Goal: Check status: Check status

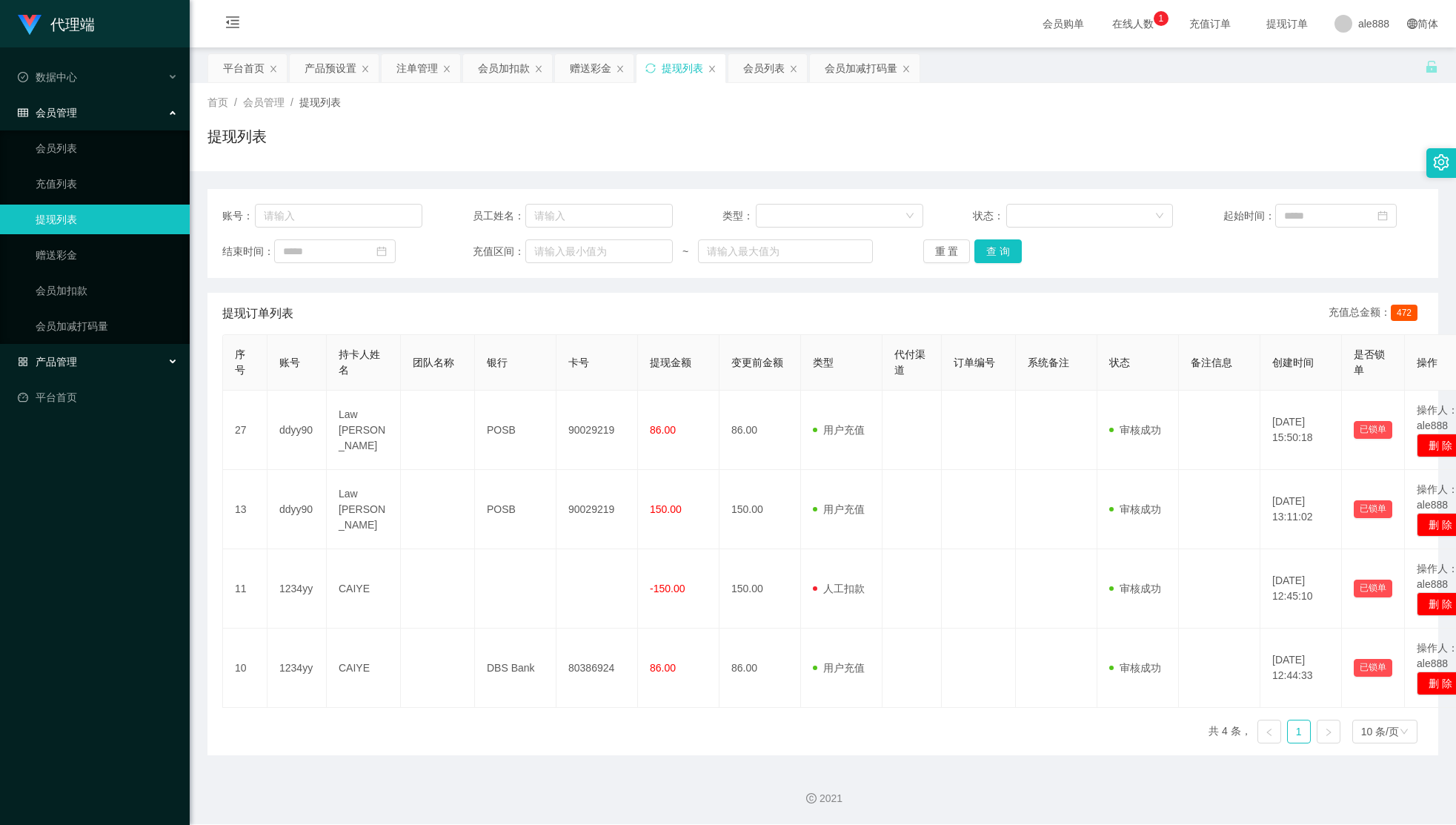
click at [112, 355] on div "产品管理" at bounding box center [94, 361] width 190 height 30
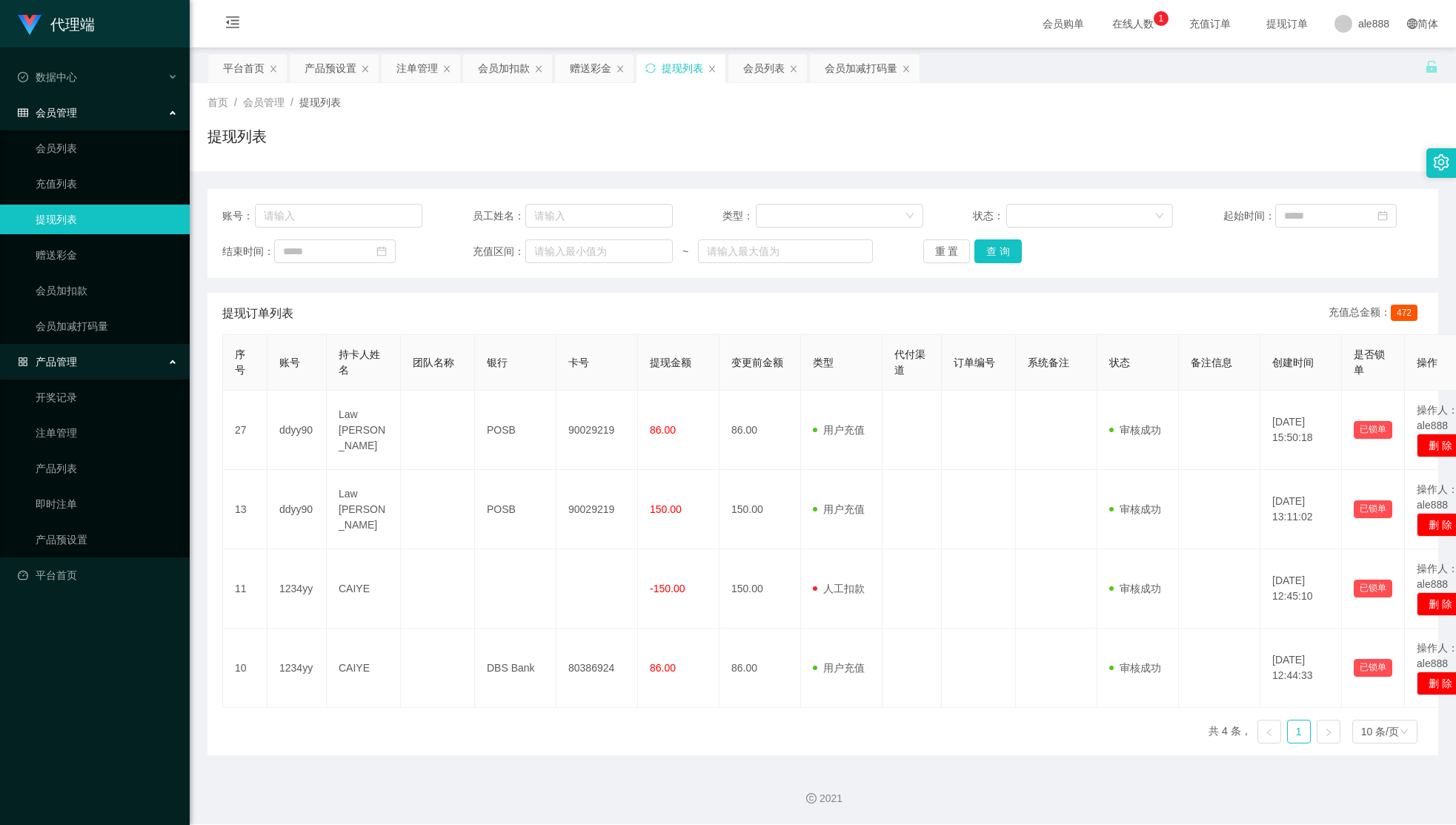
click at [89, 216] on link "提现列表" at bounding box center [106, 219] width 143 height 30
click at [1005, 374] on th "订单编号" at bounding box center [979, 362] width 74 height 56
click at [995, 256] on button "查 询" at bounding box center [998, 252] width 47 height 24
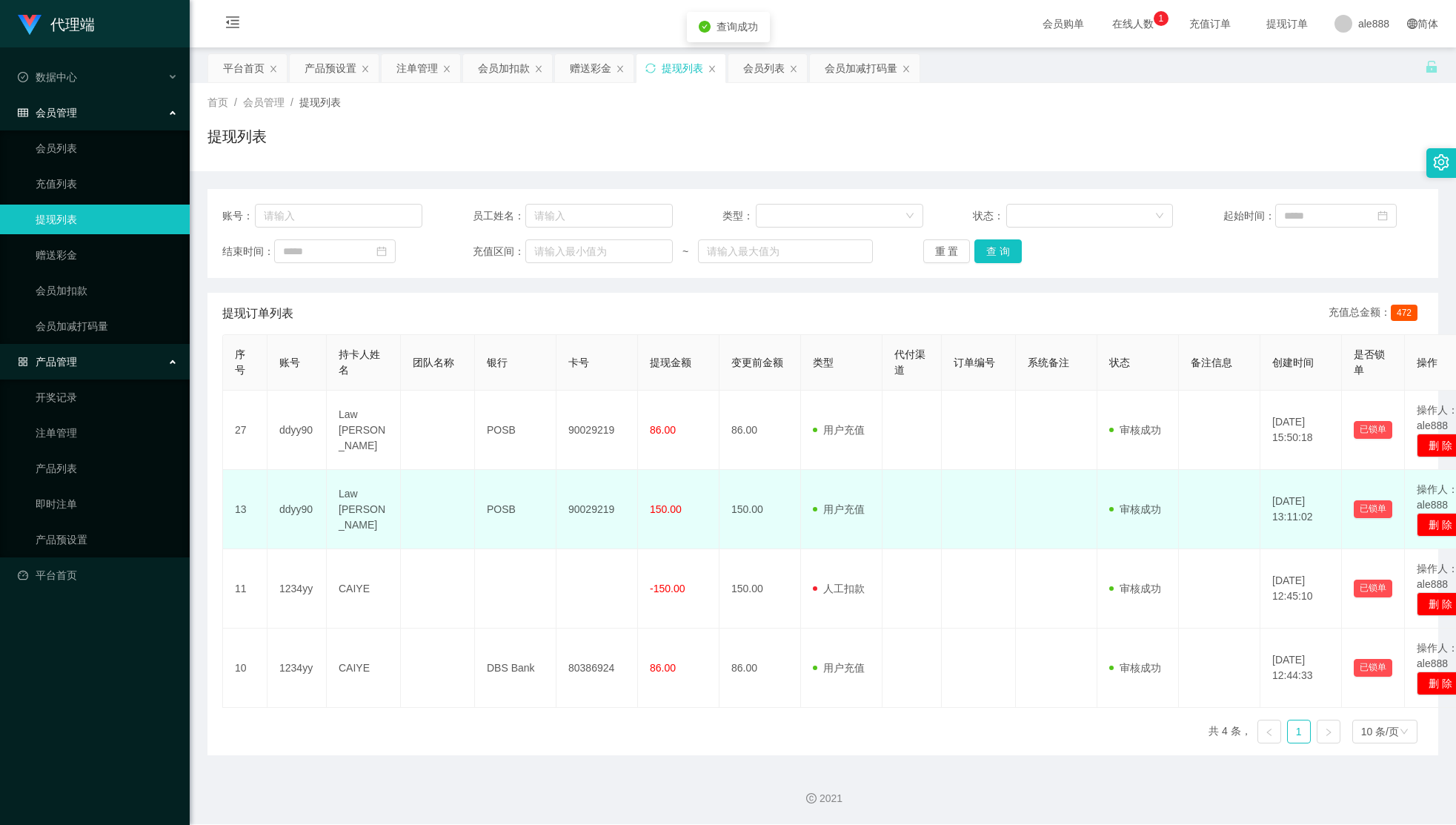
click at [1046, 471] on td at bounding box center [1057, 509] width 82 height 79
